Goal: Task Accomplishment & Management: Use online tool/utility

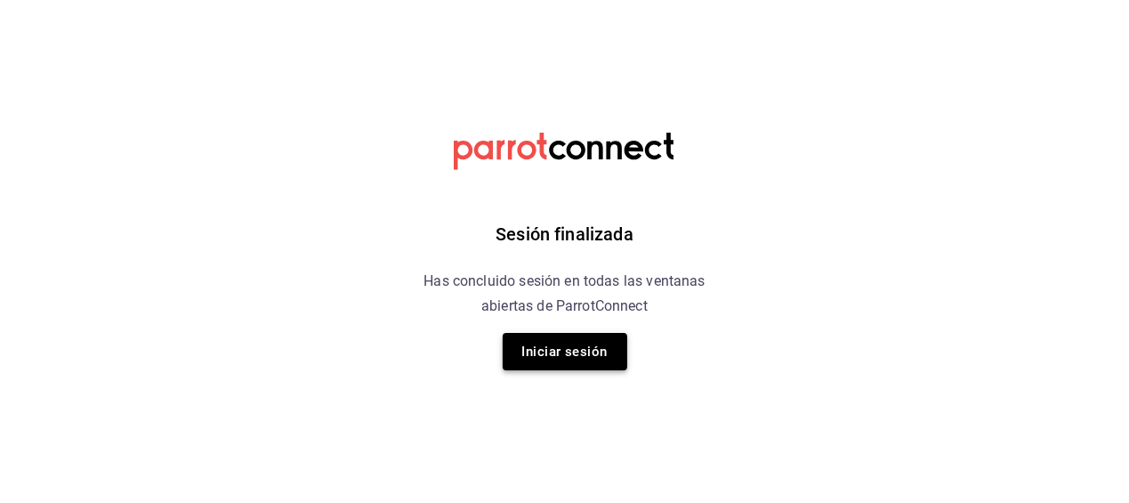
click at [555, 356] on button "Iniciar sesión" at bounding box center [565, 351] width 125 height 37
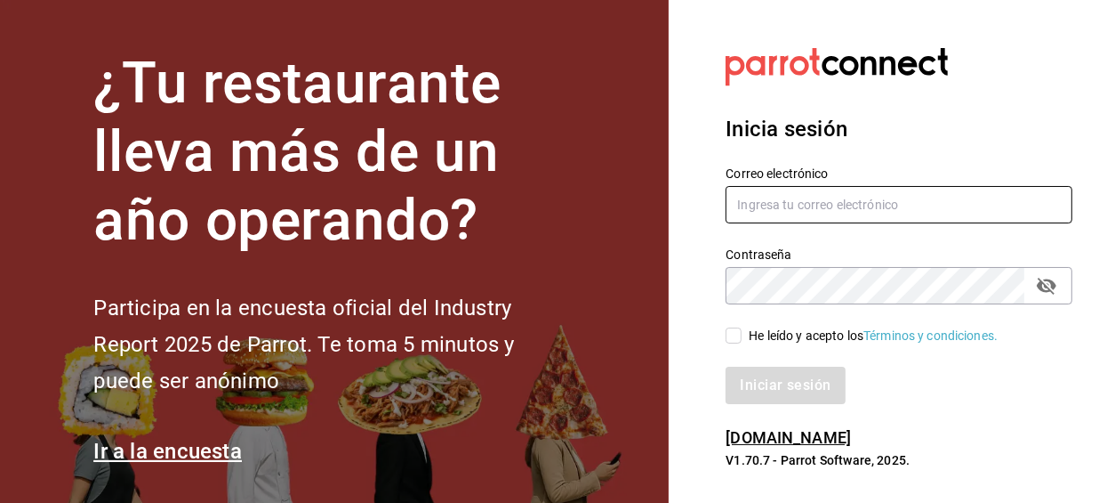
type input "[EMAIL_ADDRESS][DOMAIN_NAME]"
click at [731, 340] on input "He leído y acepto los Términos y condiciones." at bounding box center [734, 335] width 16 height 16
checkbox input "true"
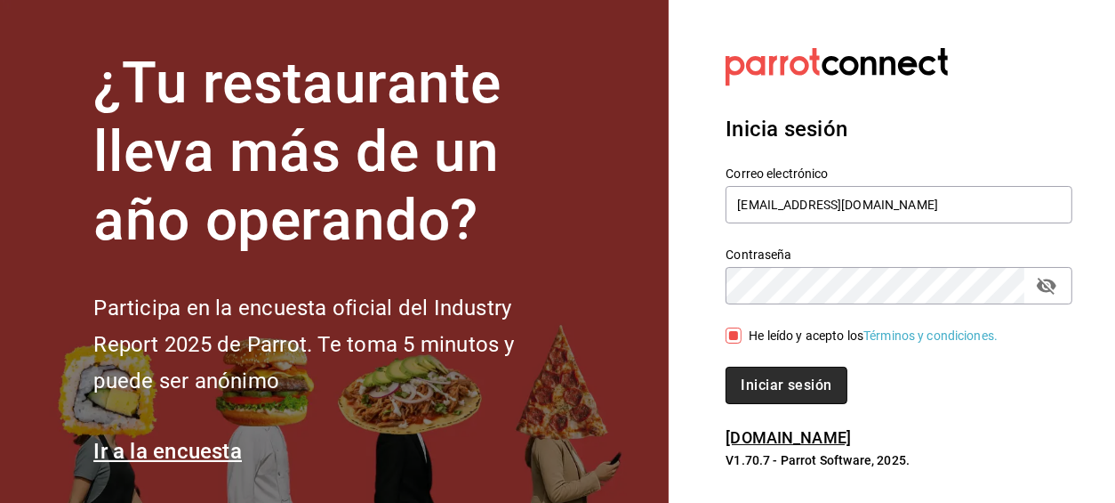
click at [760, 388] on button "Iniciar sesión" at bounding box center [786, 384] width 121 height 37
click at [760, 388] on div "Iniciar sesión" at bounding box center [899, 384] width 347 height 37
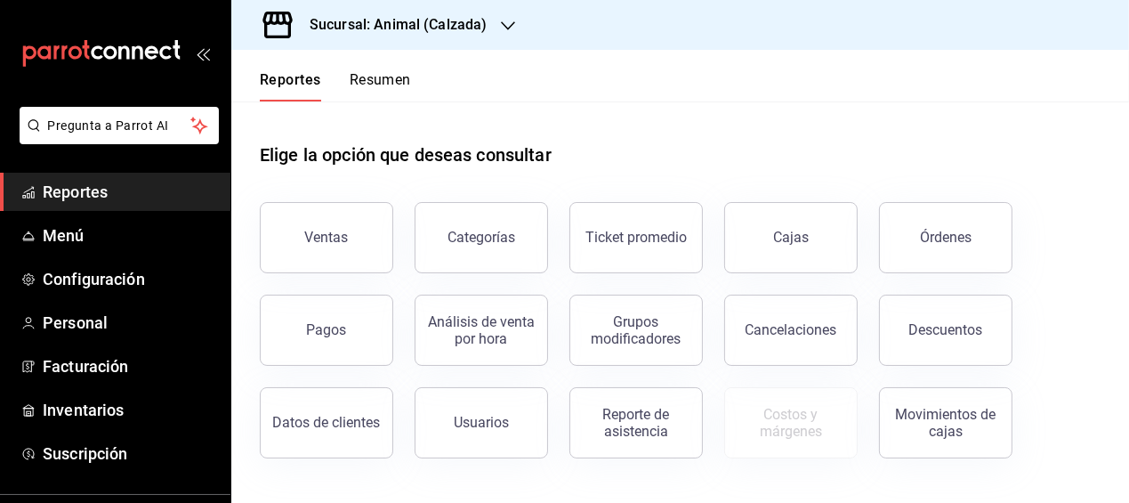
click at [1038, 172] on div "Elige la opción que deseas consultar" at bounding box center [680, 140] width 840 height 79
click at [918, 315] on button "Descuentos" at bounding box center [945, 329] width 133 height 71
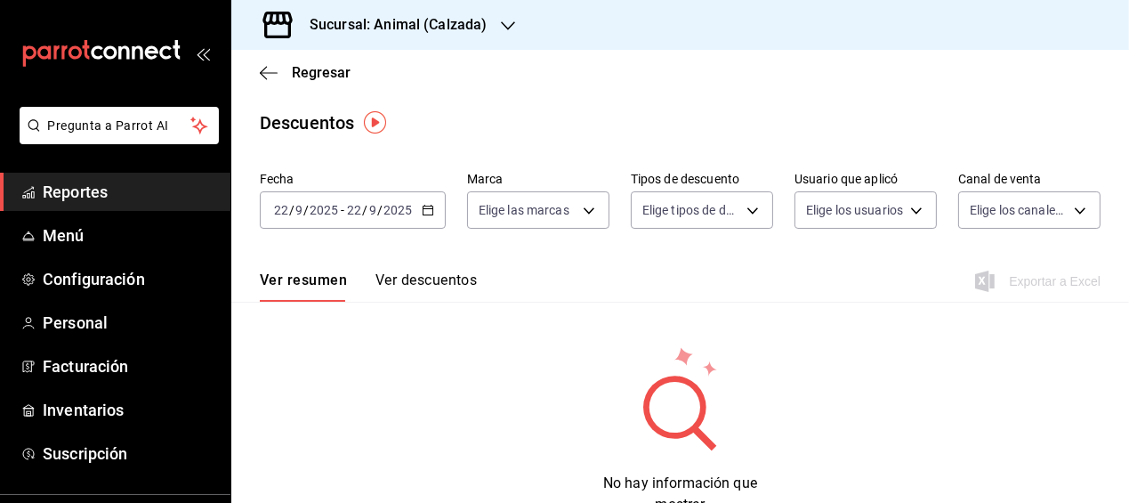
click at [426, 214] on icon "button" at bounding box center [428, 210] width 12 height 12
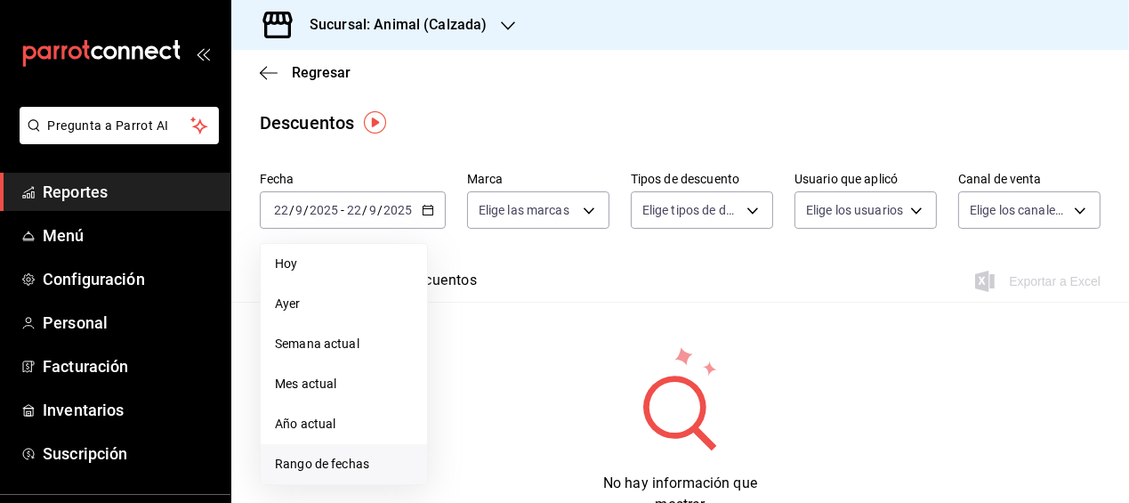
click at [351, 457] on span "Rango de fechas" at bounding box center [344, 463] width 138 height 19
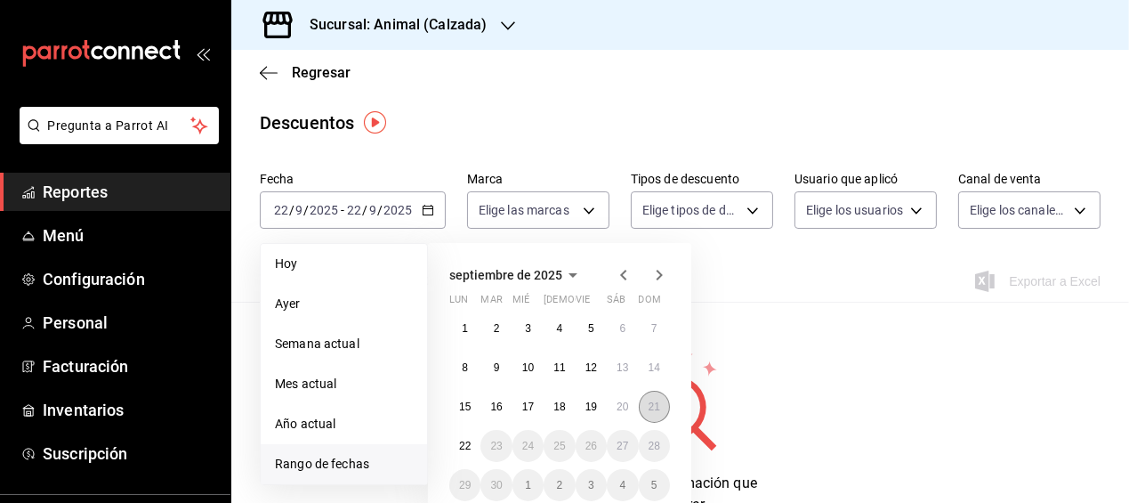
click at [655, 400] on abbr "21" at bounding box center [654, 406] width 12 height 12
click at [465, 443] on abbr "22" at bounding box center [465, 445] width 12 height 12
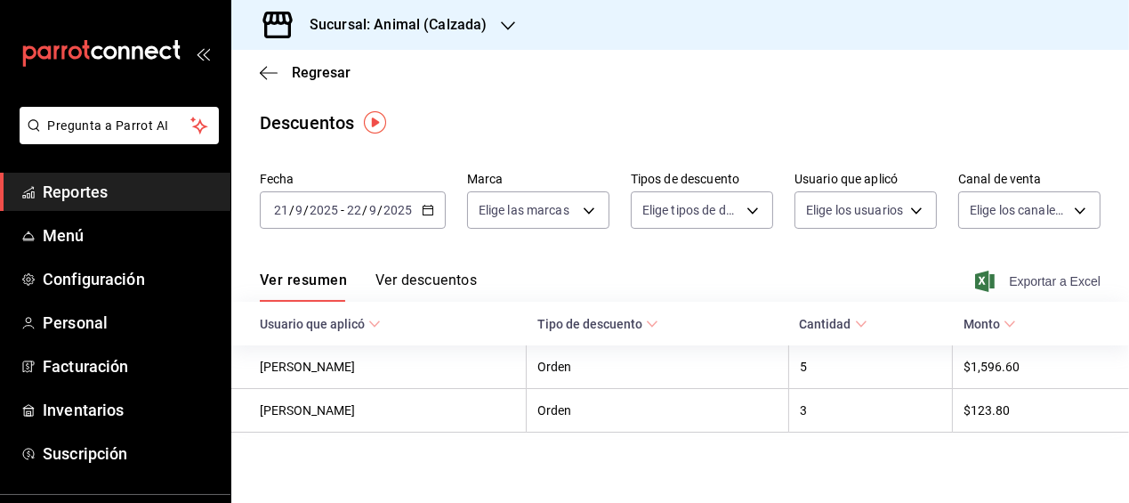
click at [1023, 277] on span "Exportar a Excel" at bounding box center [1039, 280] width 122 height 21
click at [632, 49] on div "Sucursal: Animal (Calzada)" at bounding box center [679, 25] width 897 height 50
